Goal: Task Accomplishment & Management: Use online tool/utility

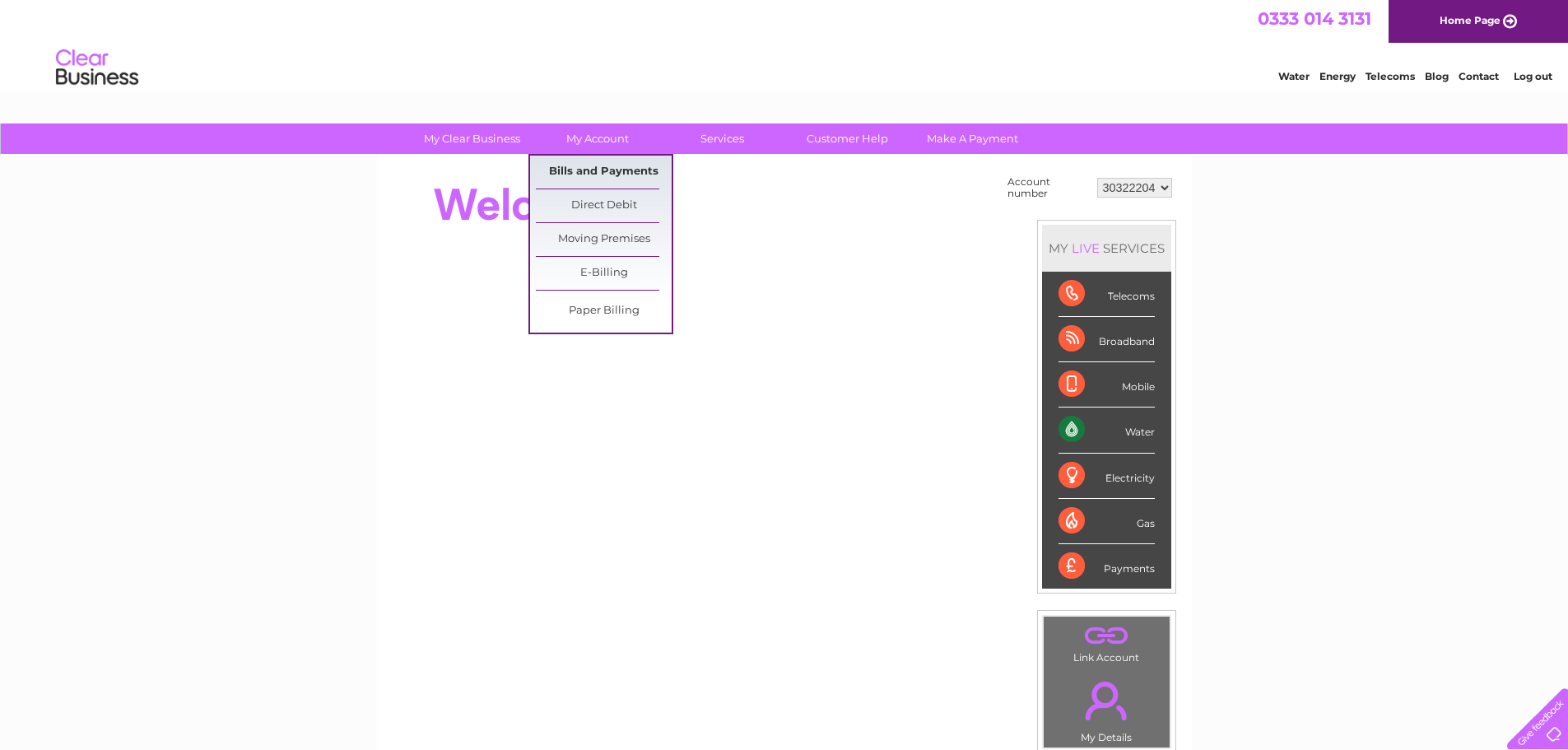
click at [597, 171] on link "Bills and Payments" at bounding box center [604, 172] width 136 height 33
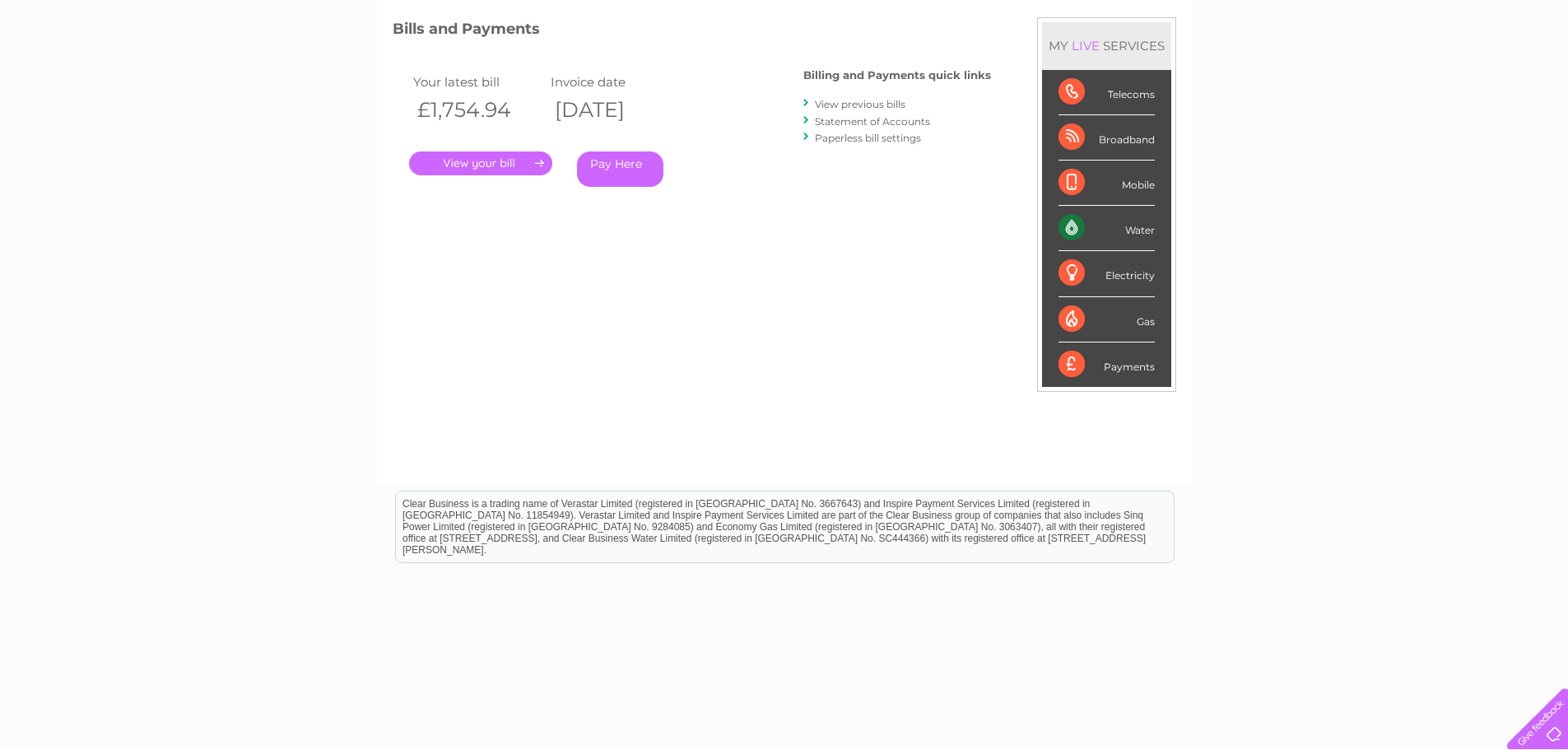
scroll to position [244, 0]
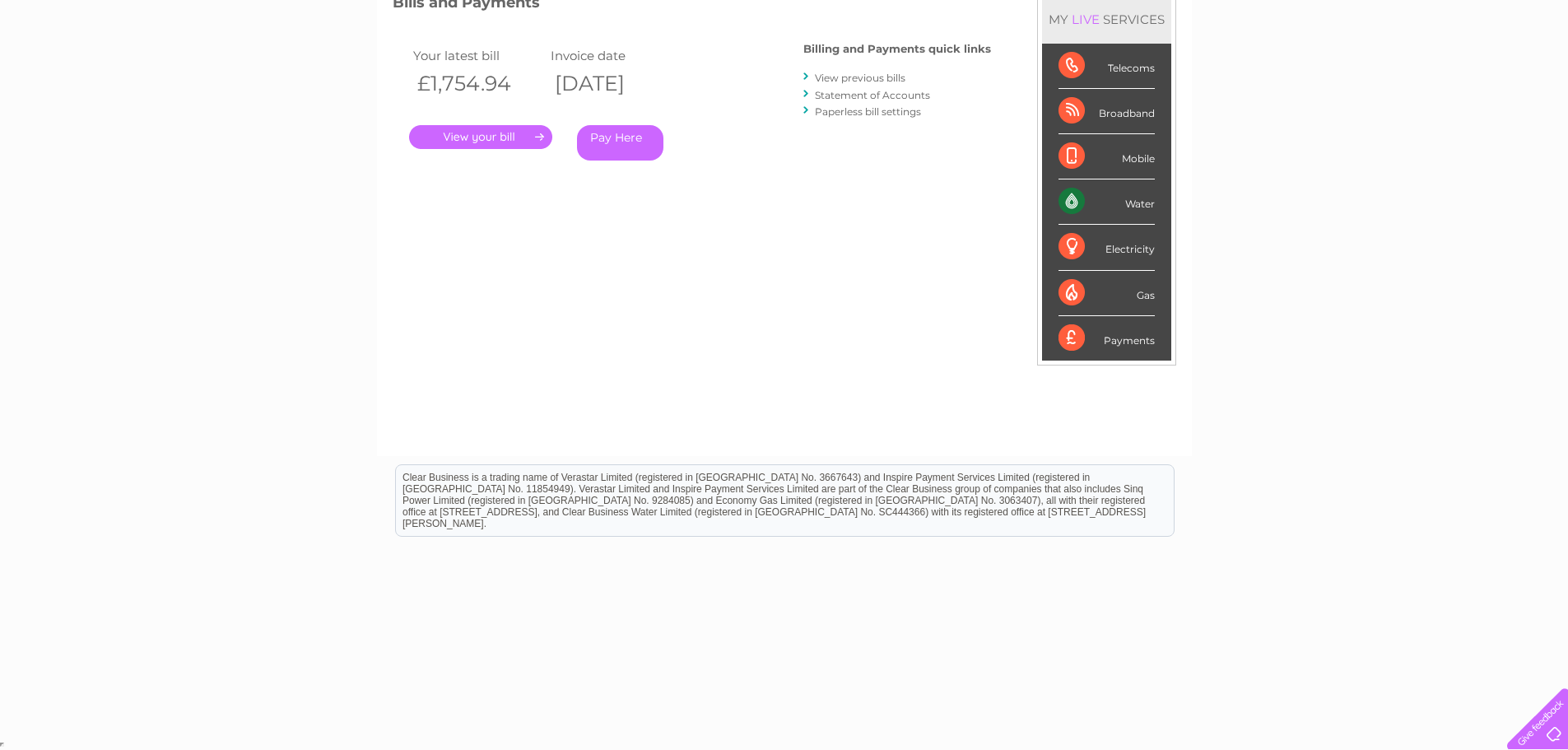
drag, startPoint x: 463, startPoint y: 463, endPoint x: 1019, endPoint y: 580, distance: 568.2
click at [1006, 562] on html "Clear Business is a trading name of Verastar Limited (registered in [GEOGRAPHIC…" at bounding box center [784, 509] width 1568 height 105
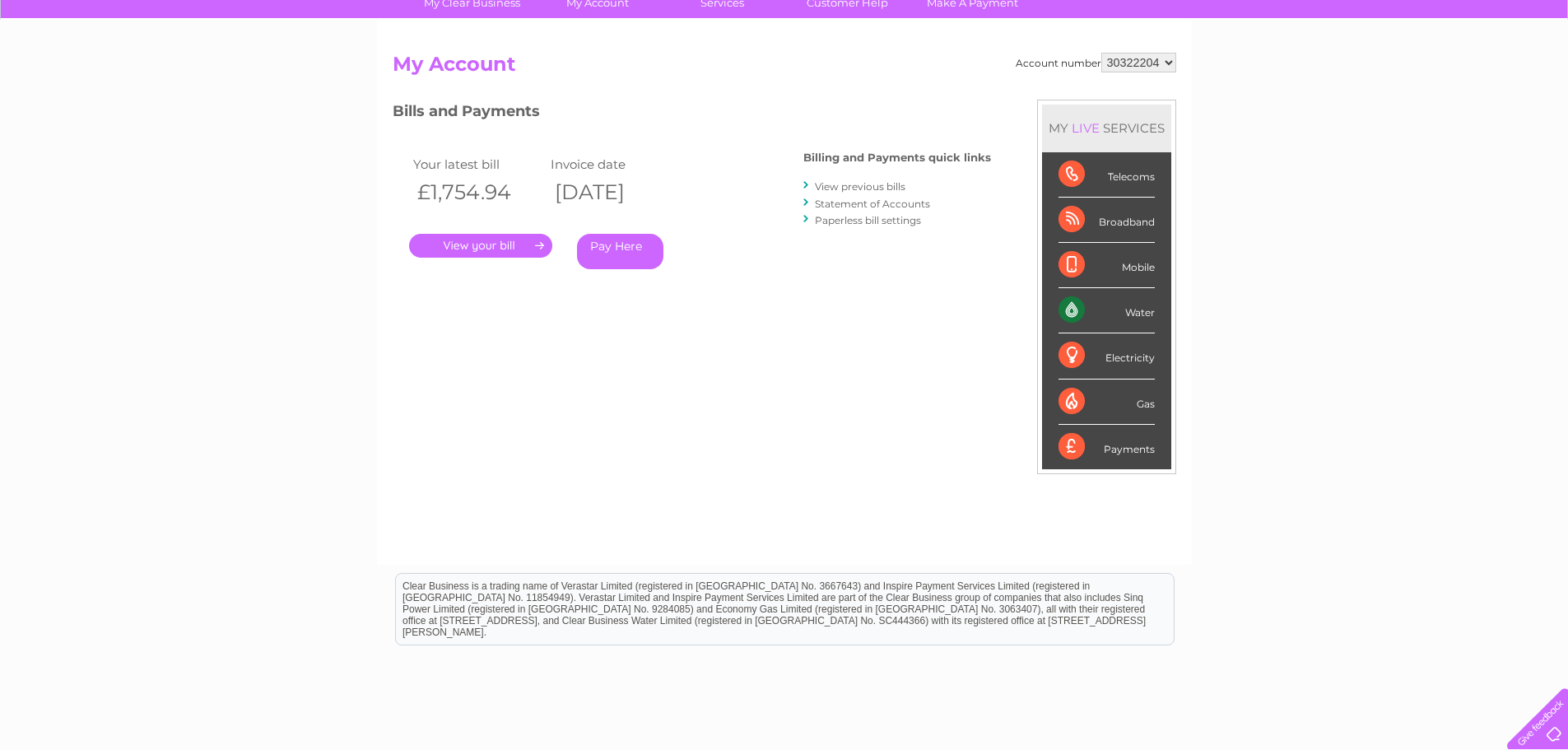
scroll to position [165, 0]
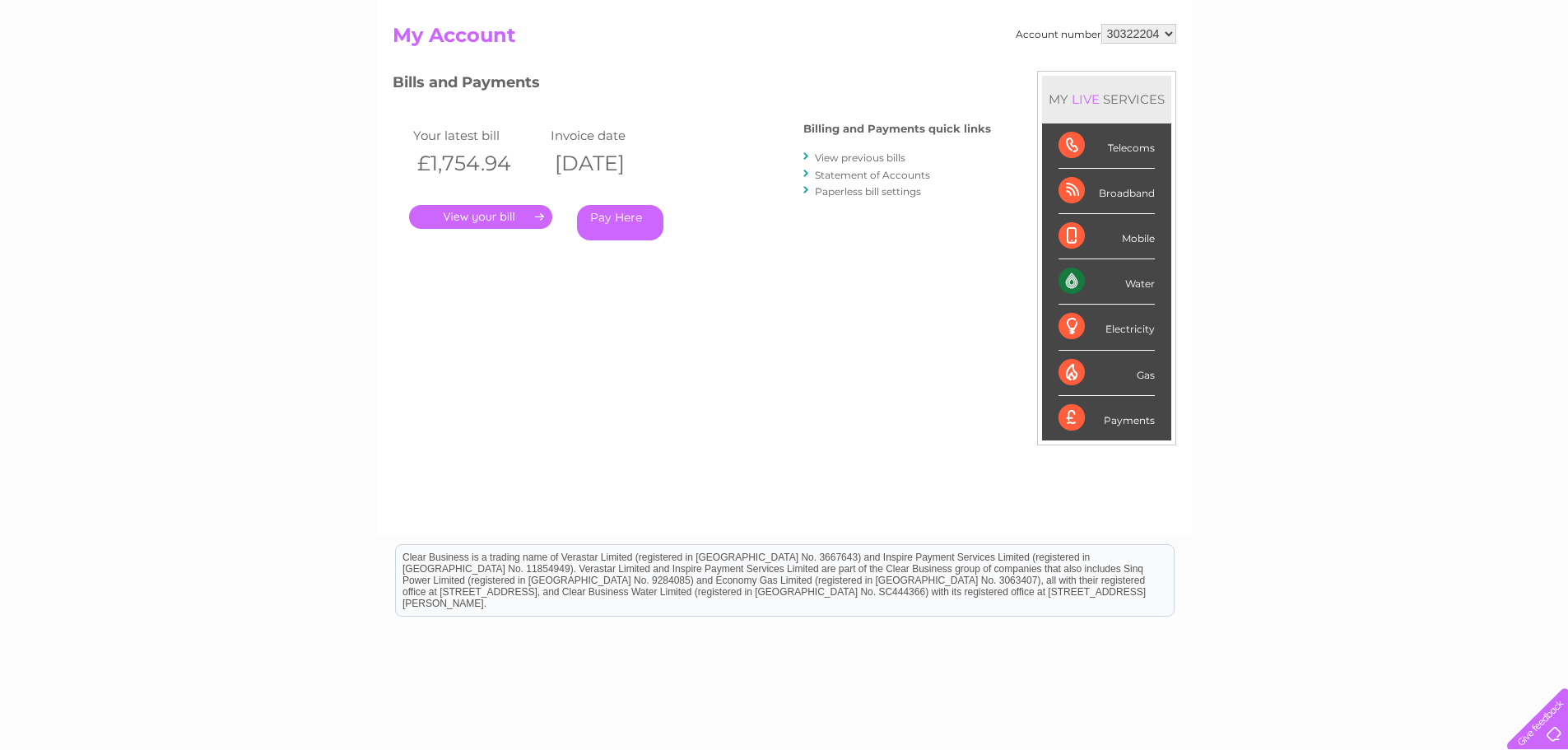
click at [136, 111] on div "My Clear Business Login Details My Details My Preferences Link Account My Accou…" at bounding box center [784, 387] width 1568 height 859
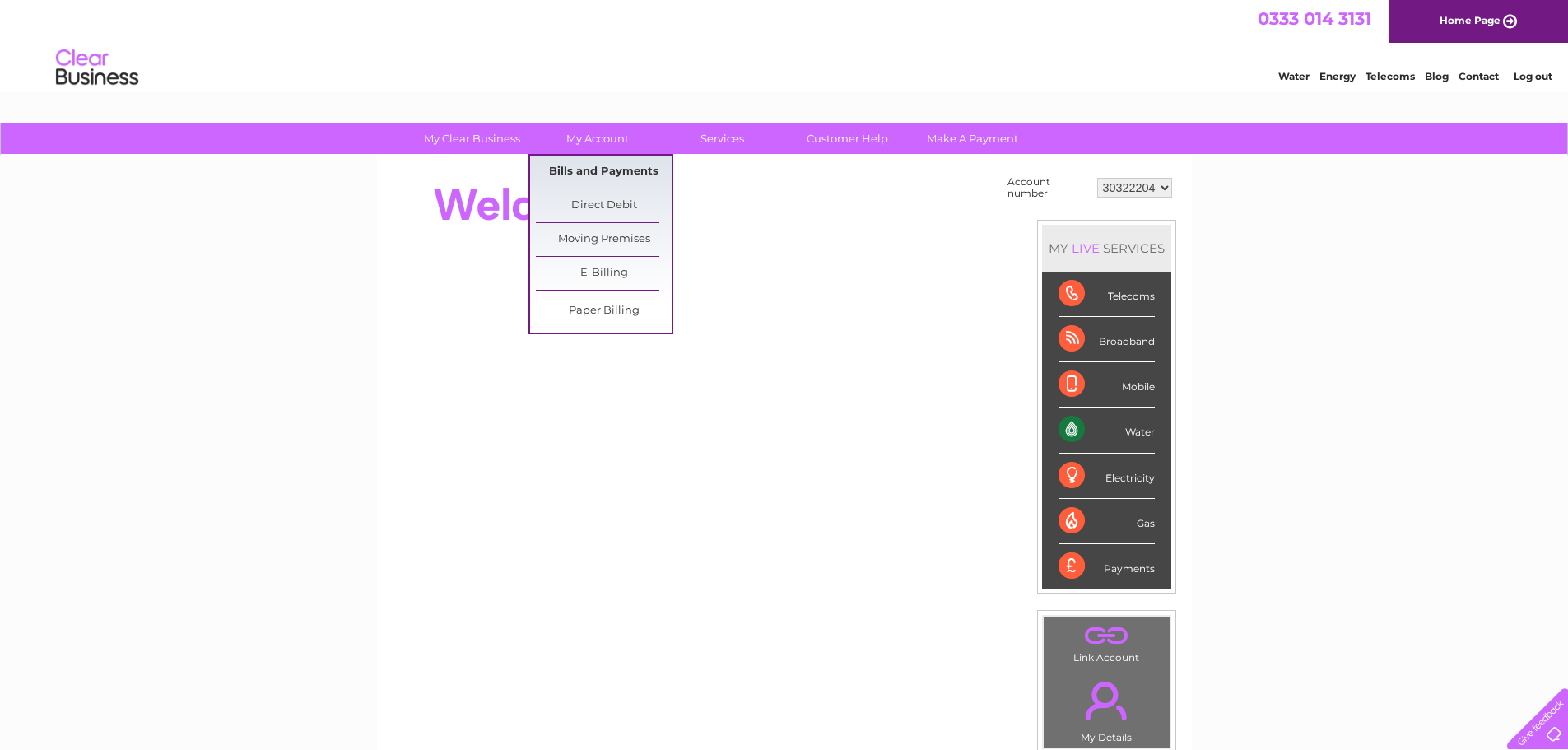
click at [618, 173] on link "Bills and Payments" at bounding box center [604, 172] width 136 height 33
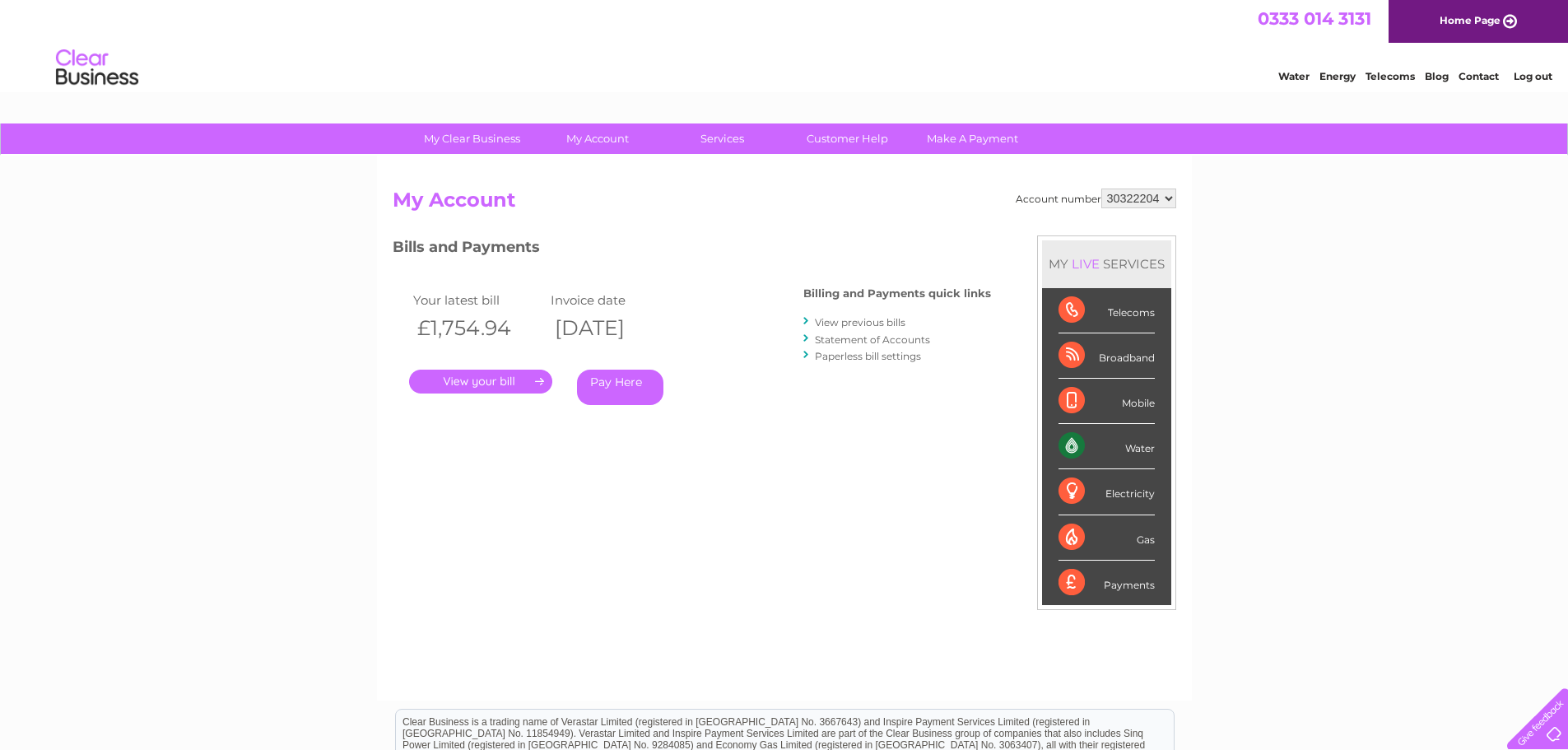
click at [470, 375] on link "." at bounding box center [481, 381] width 143 height 24
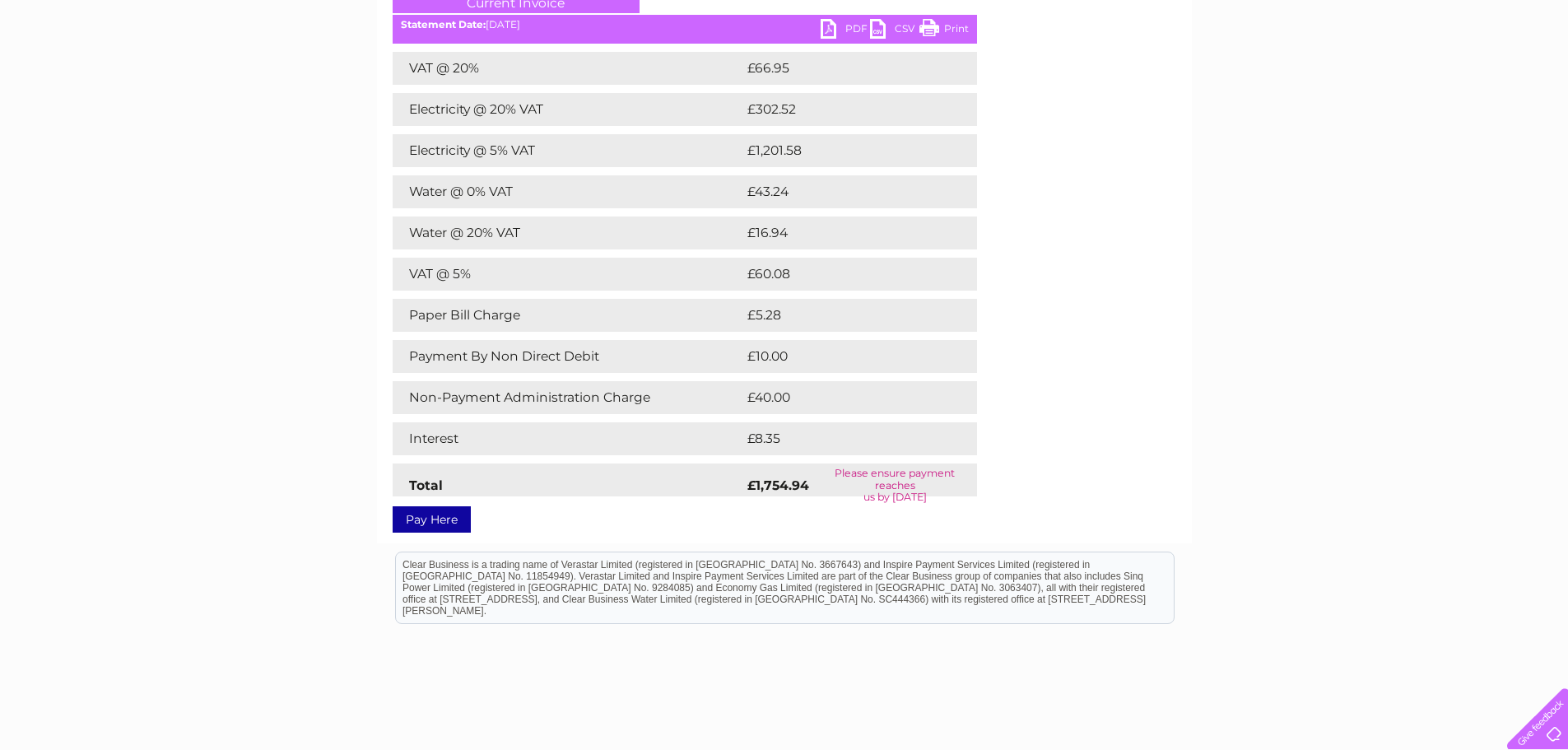
scroll to position [82, 0]
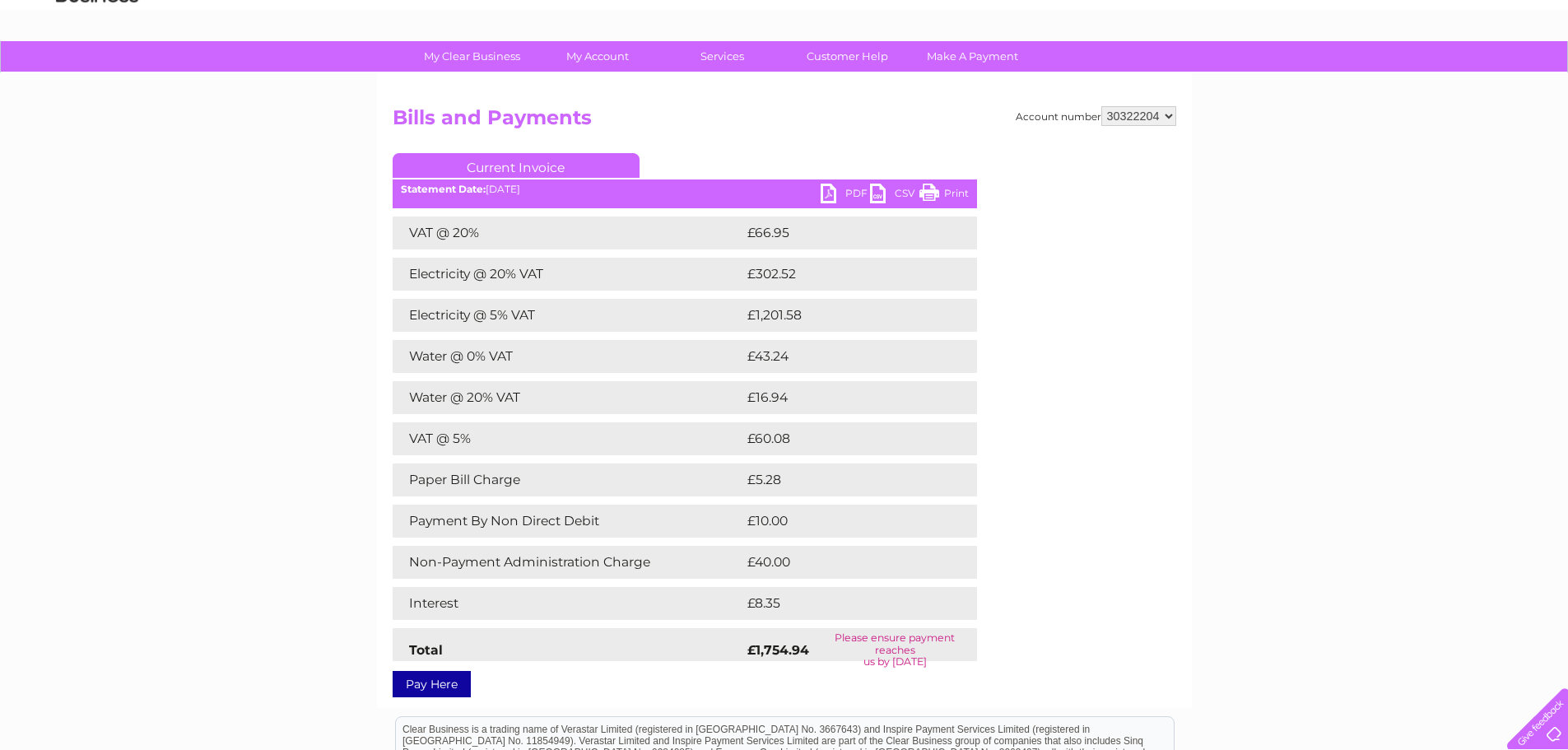
click at [852, 196] on link "PDF" at bounding box center [845, 195] width 50 height 24
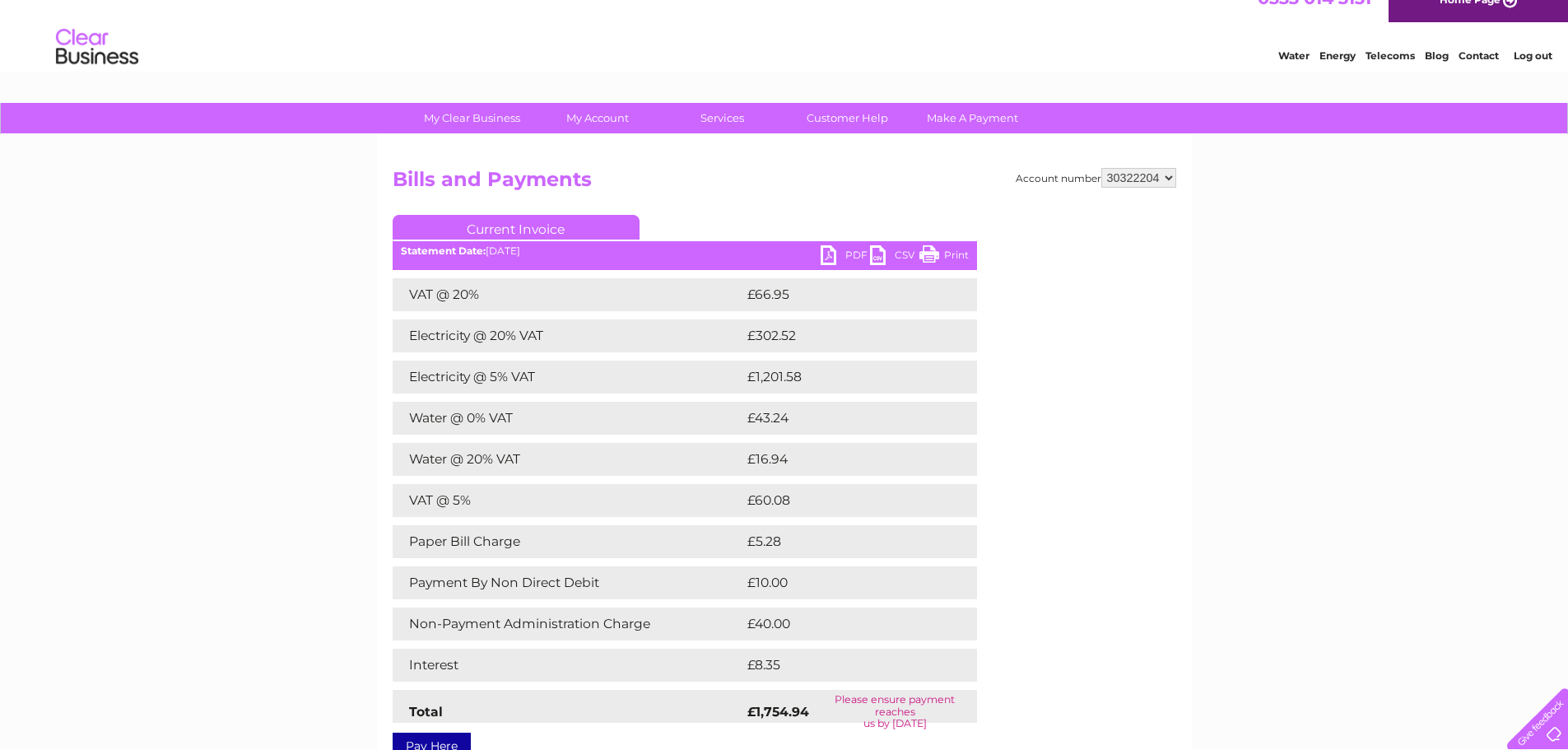
scroll to position [0, 0]
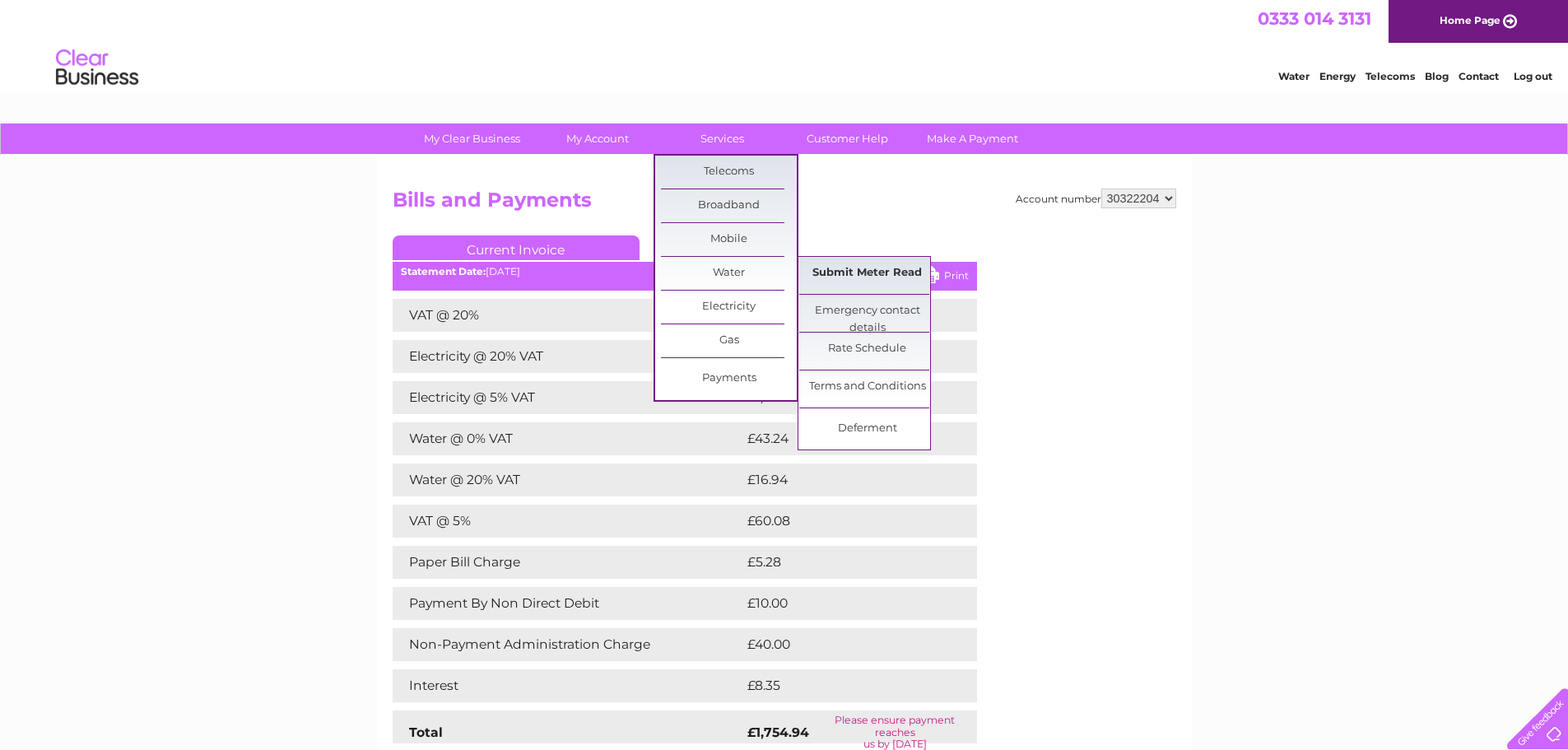
click at [892, 274] on link "Submit Meter Read" at bounding box center [868, 272] width 136 height 33
click at [904, 271] on link "Submit Meter Read" at bounding box center [868, 272] width 136 height 33
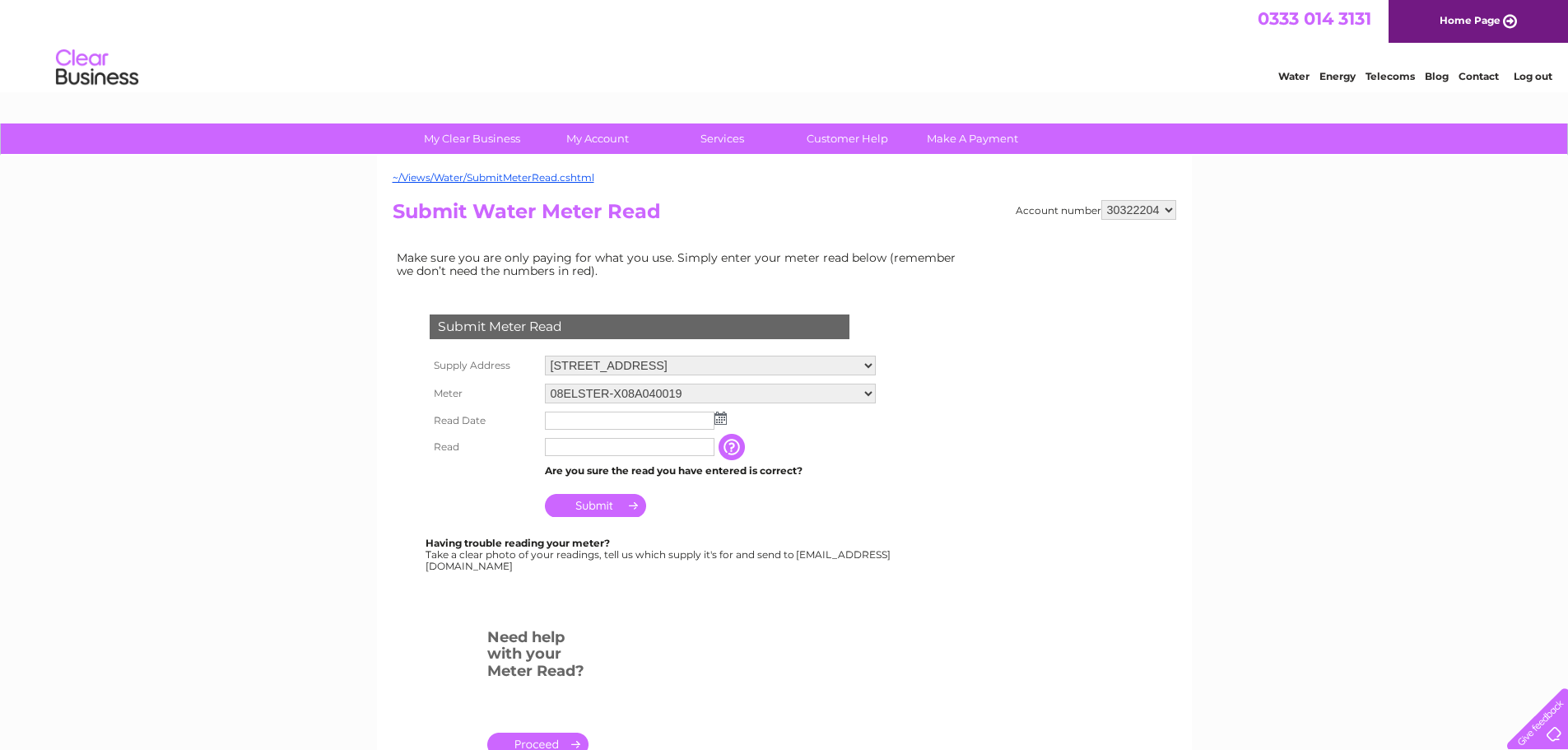
click at [719, 410] on td at bounding box center [711, 421] width 340 height 27
click at [721, 420] on img at bounding box center [721, 417] width 12 height 13
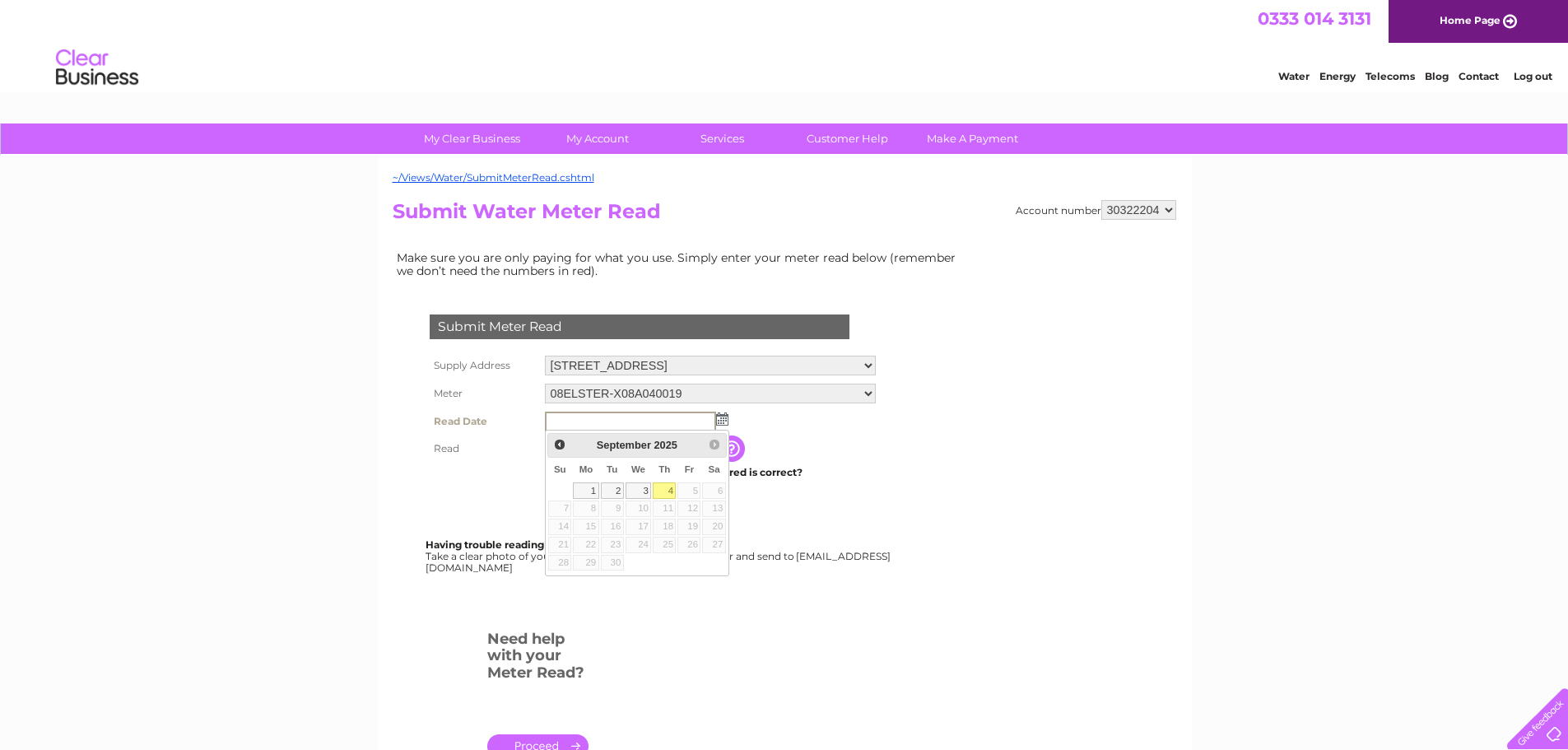
click at [669, 492] on link "4" at bounding box center [664, 490] width 23 height 17
type input "2025/09/04"
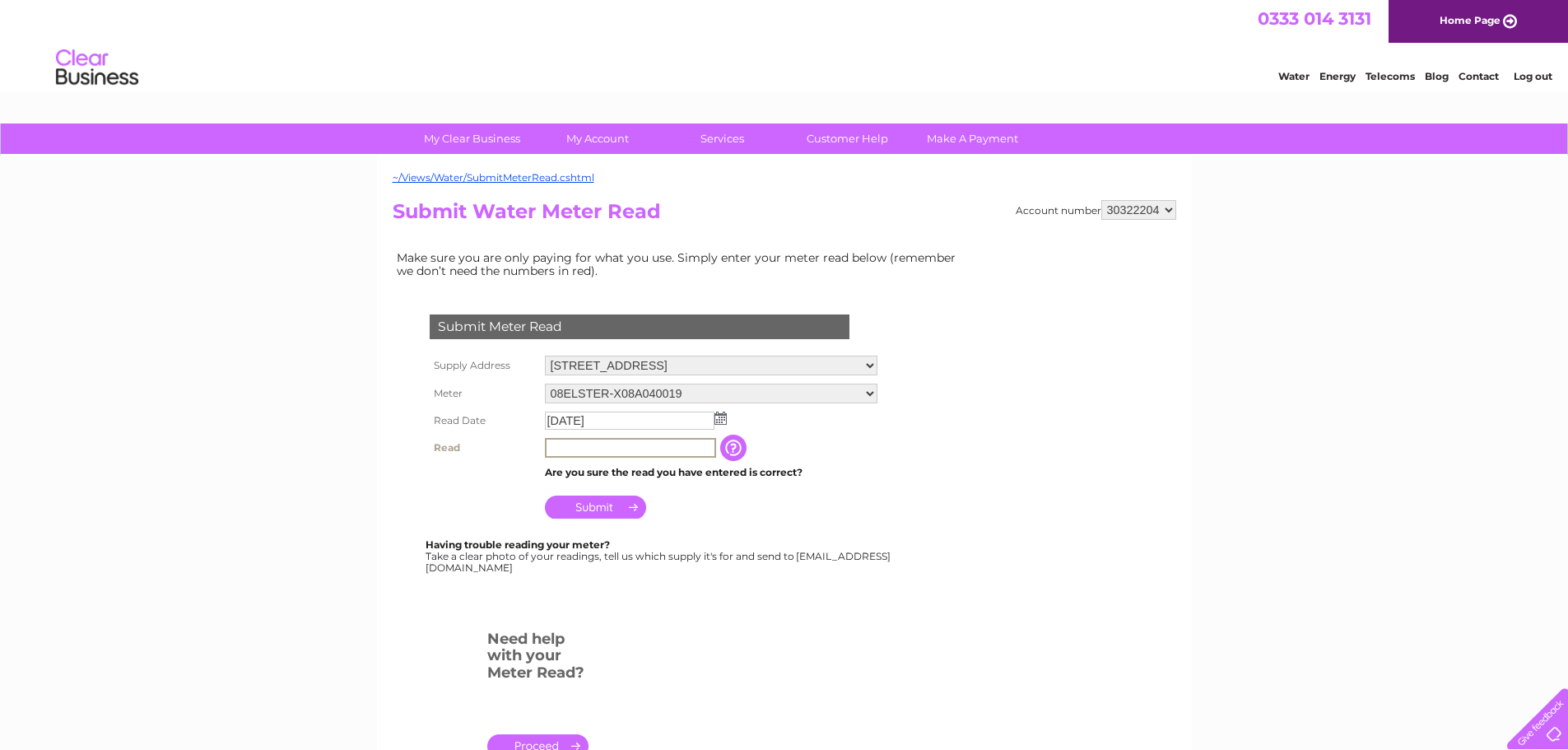
click at [580, 456] on input "text" at bounding box center [631, 448] width 172 height 19
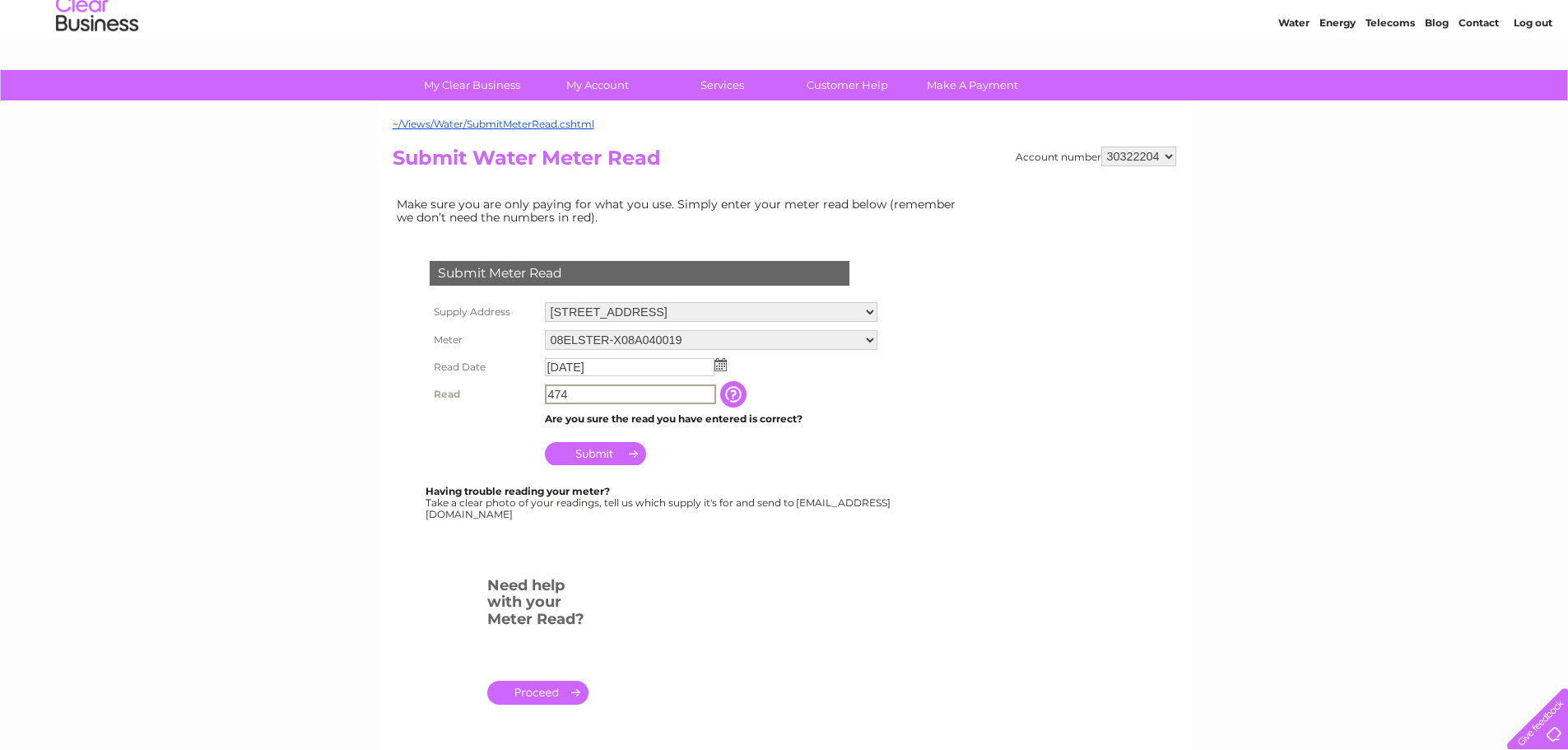
scroll to position [82, 0]
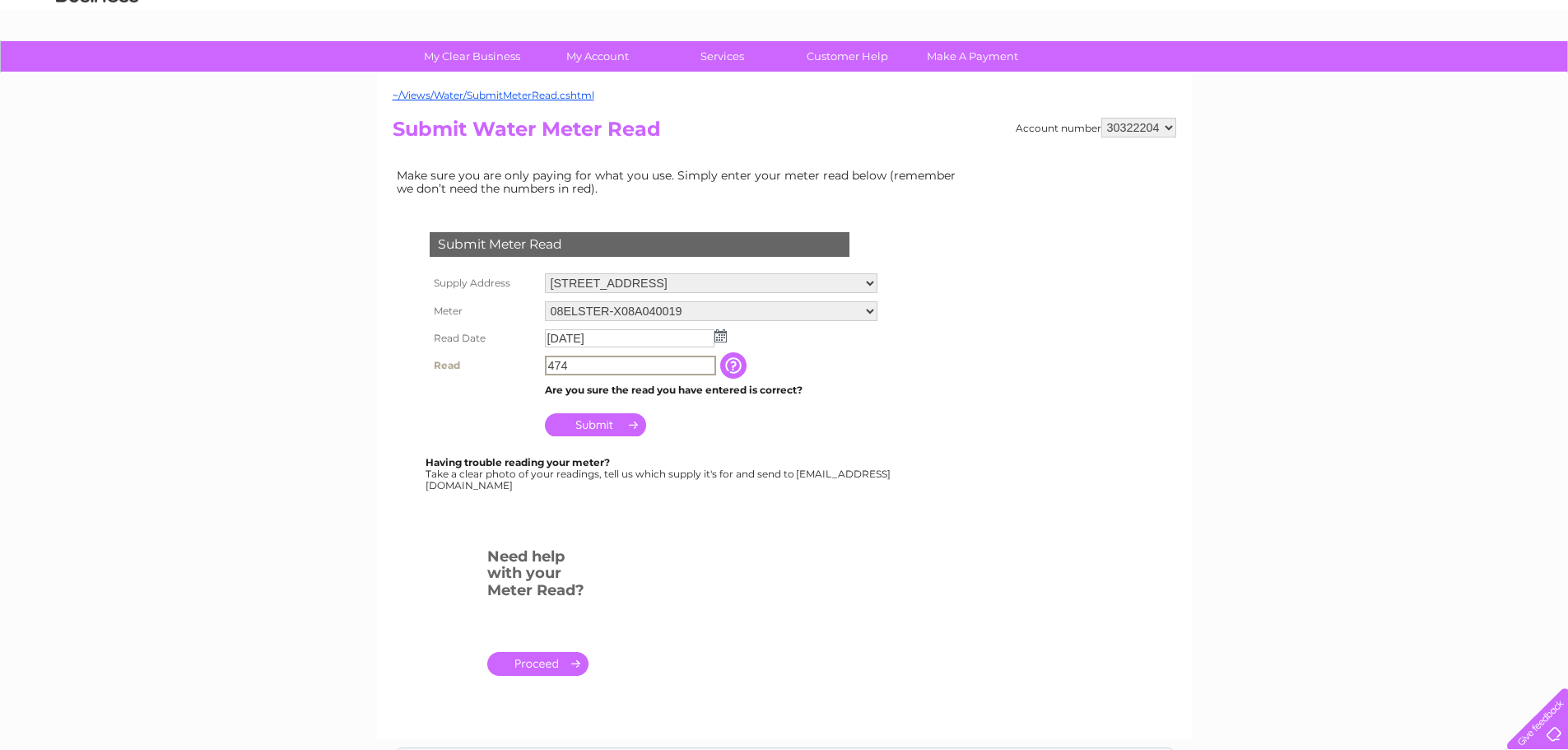
type input "474"
click at [614, 424] on input "Submit" at bounding box center [595, 423] width 101 height 23
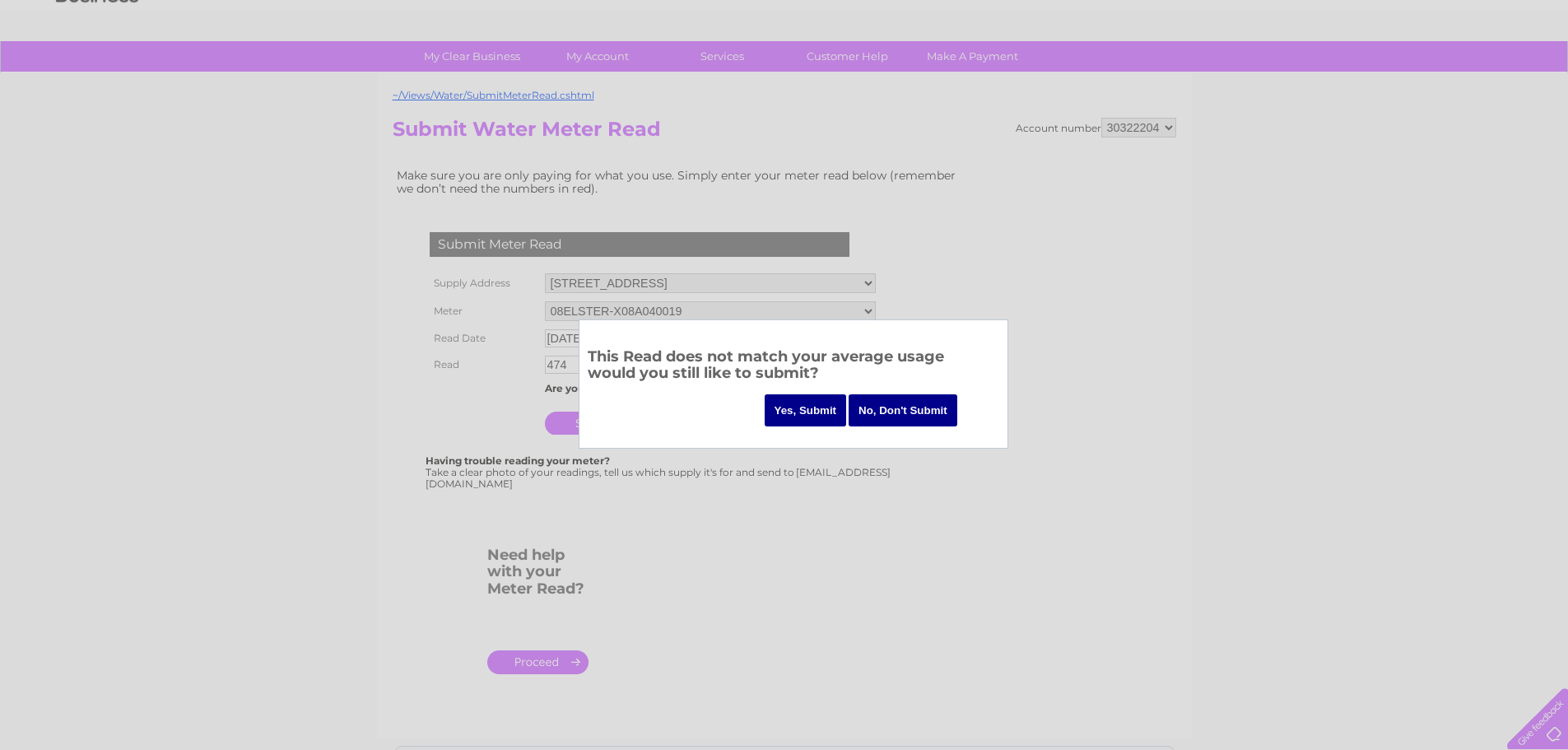
drag, startPoint x: 744, startPoint y: 346, endPoint x: 1077, endPoint y: 334, distance: 333.2
click at [1077, 334] on body "My Clear Business Login Details My Details My Preferences Link Account My Accou…" at bounding box center [784, 474] width 1568 height 1114
click at [914, 698] on div at bounding box center [784, 375] width 1568 height 750
click at [815, 411] on input "Yes, Submit" at bounding box center [806, 410] width 82 height 32
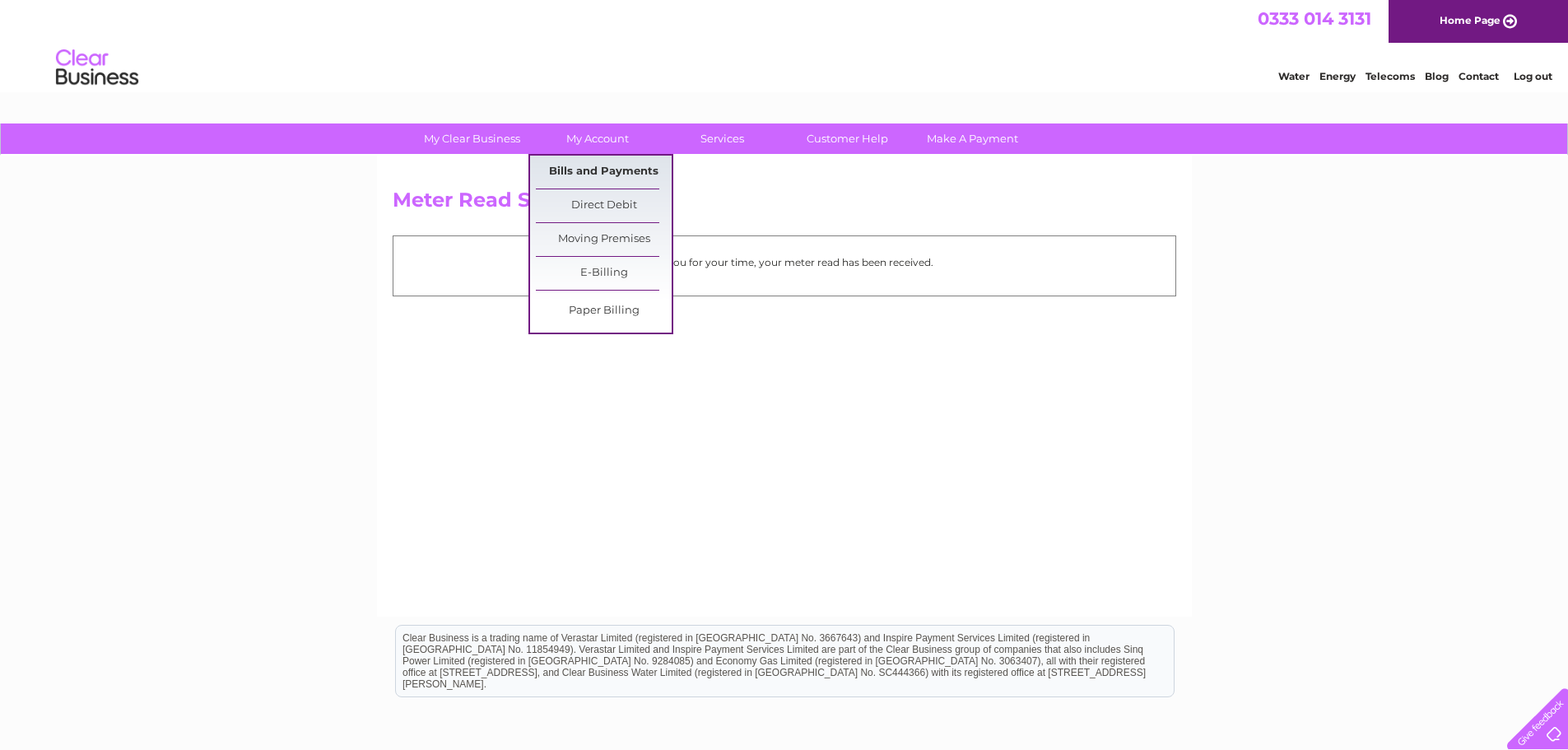
click at [593, 173] on link "Bills and Payments" at bounding box center [604, 172] width 136 height 33
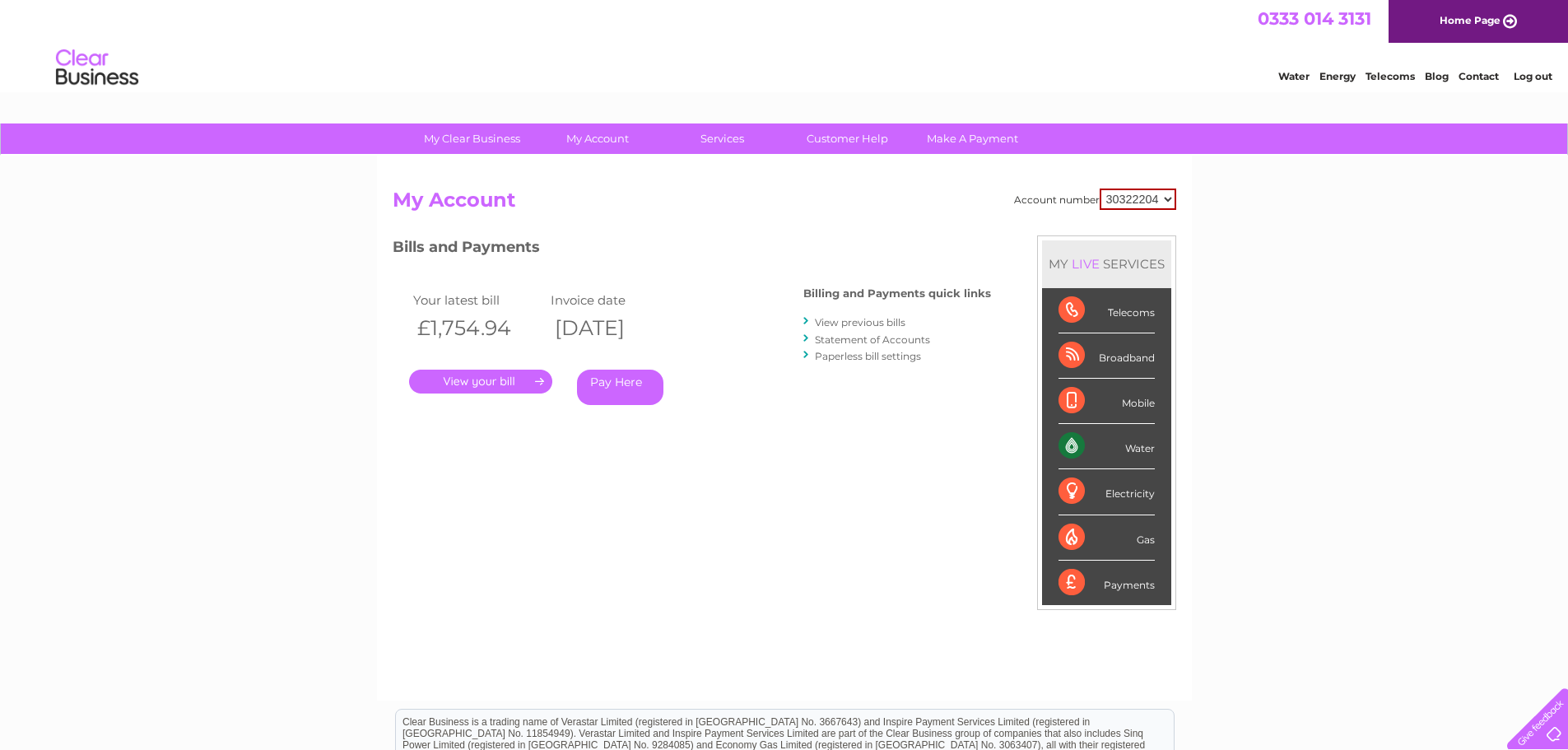
click at [465, 386] on link "." at bounding box center [481, 381] width 143 height 24
